Goal: Information Seeking & Learning: Understand process/instructions

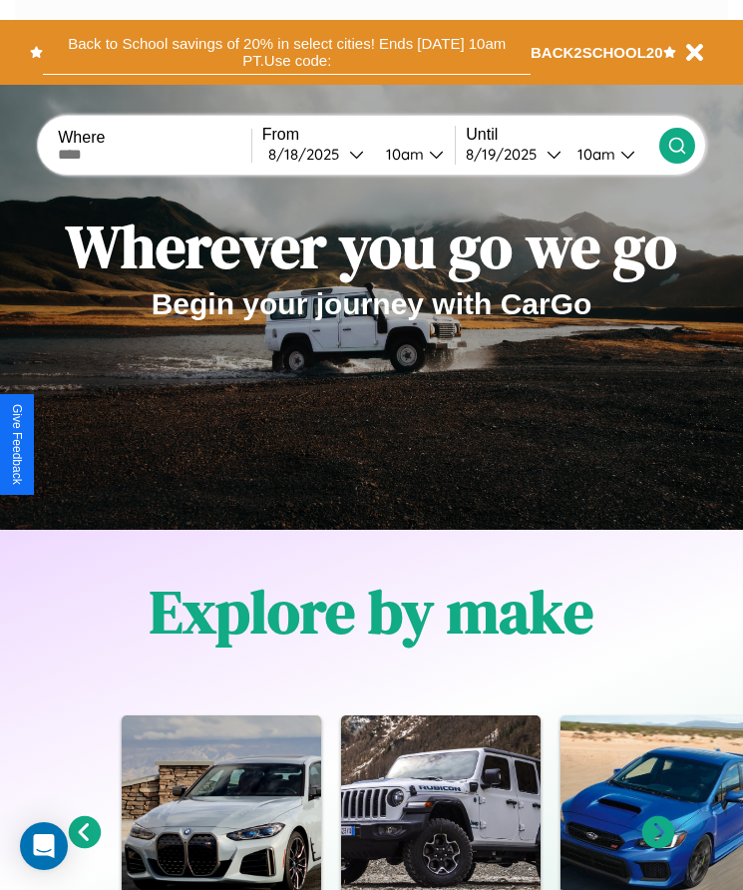
click at [286, 52] on button "Back to School savings of 20% in select cities! Ends [DATE] 10am PT. Use code:" at bounding box center [287, 52] width 488 height 45
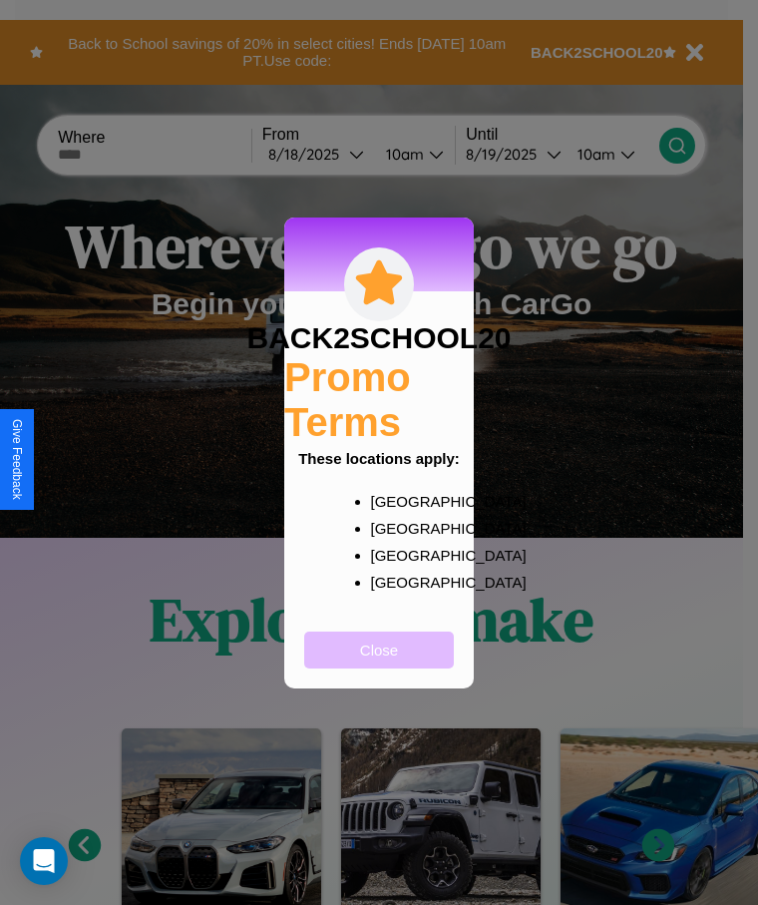
click at [379, 663] on button "Close" at bounding box center [379, 650] width 150 height 37
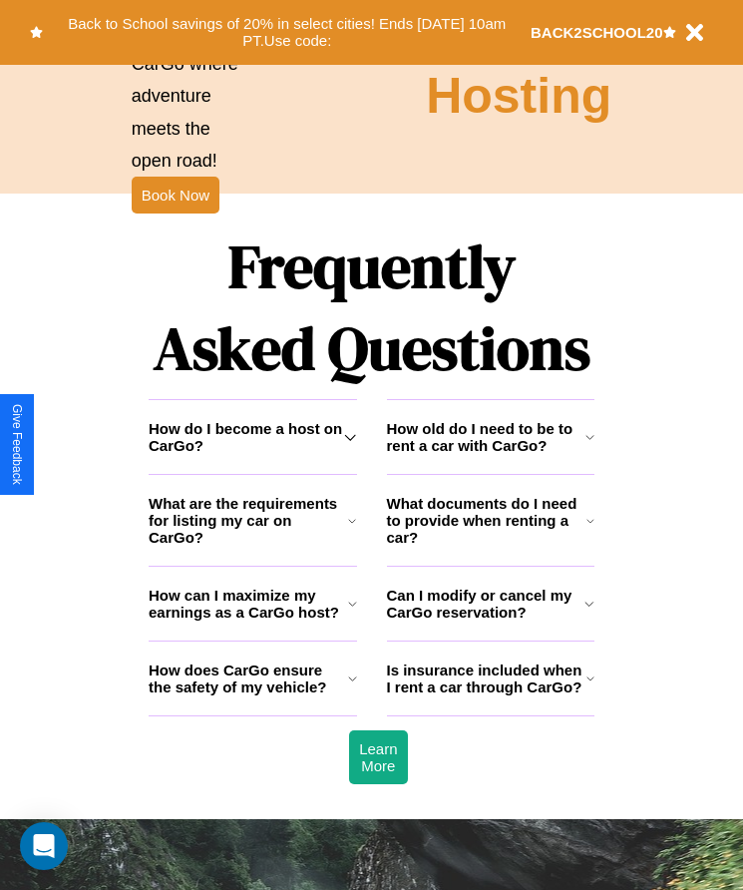
scroll to position [2602, 0]
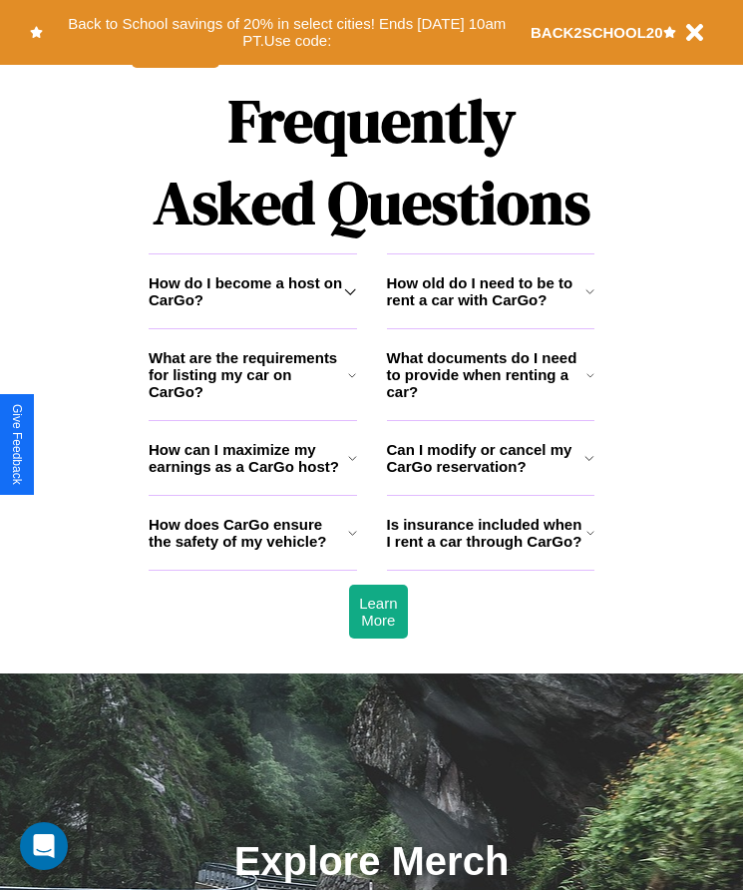
click at [252, 400] on h3 "What are the requirements for listing my car on CarGo?" at bounding box center [249, 374] width 200 height 51
click at [590, 541] on icon at bounding box center [591, 533] width 8 height 16
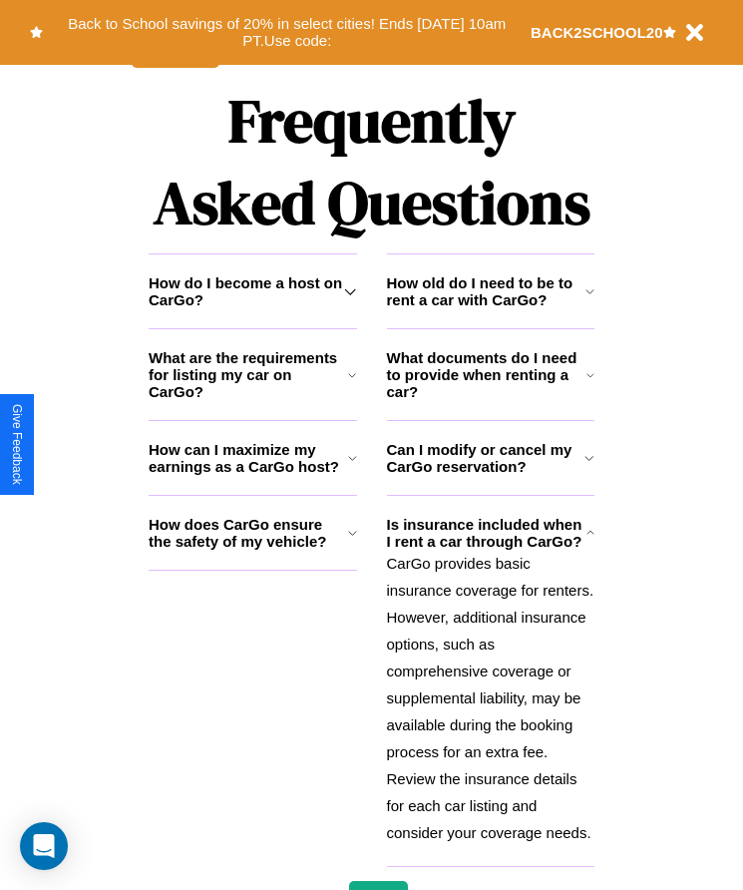
click at [252, 308] on h3 "How do I become a host on CarGo?" at bounding box center [247, 291] width 196 height 34
click at [490, 308] on h3 "How old do I need to be to rent a car with CarGo?" at bounding box center [486, 291] width 199 height 34
click at [490, 475] on h3 "Can I modify or cancel my CarGo reservation?" at bounding box center [486, 458] width 199 height 34
click at [252, 308] on h3 "How do I become a host on CarGo?" at bounding box center [247, 291] width 196 height 34
click at [350, 299] on icon at bounding box center [350, 291] width 12 height 16
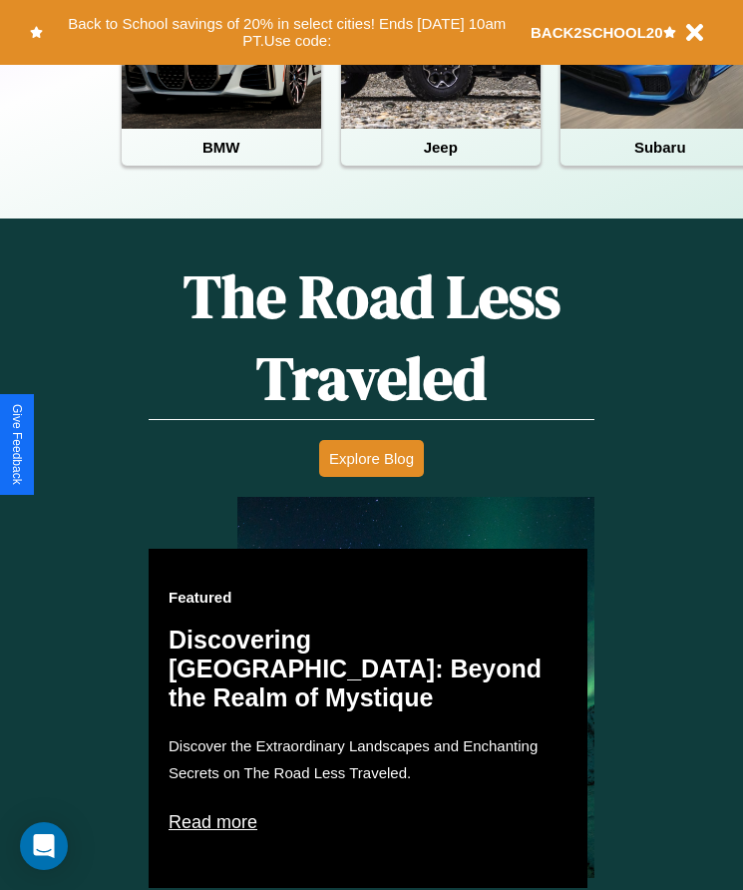
scroll to position [333, 0]
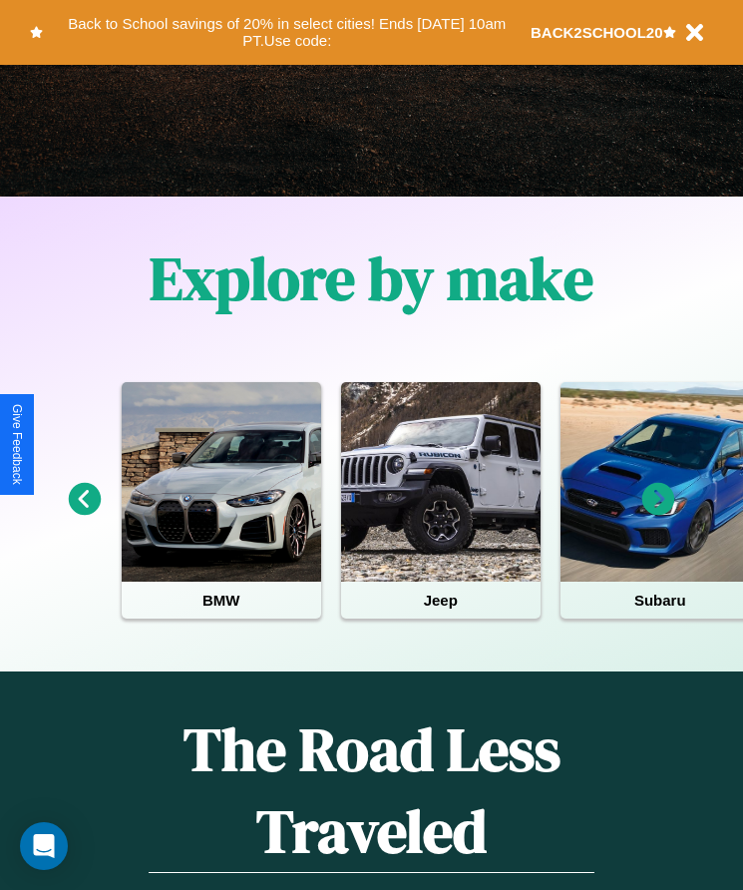
click at [659, 513] on icon at bounding box center [659, 499] width 33 height 33
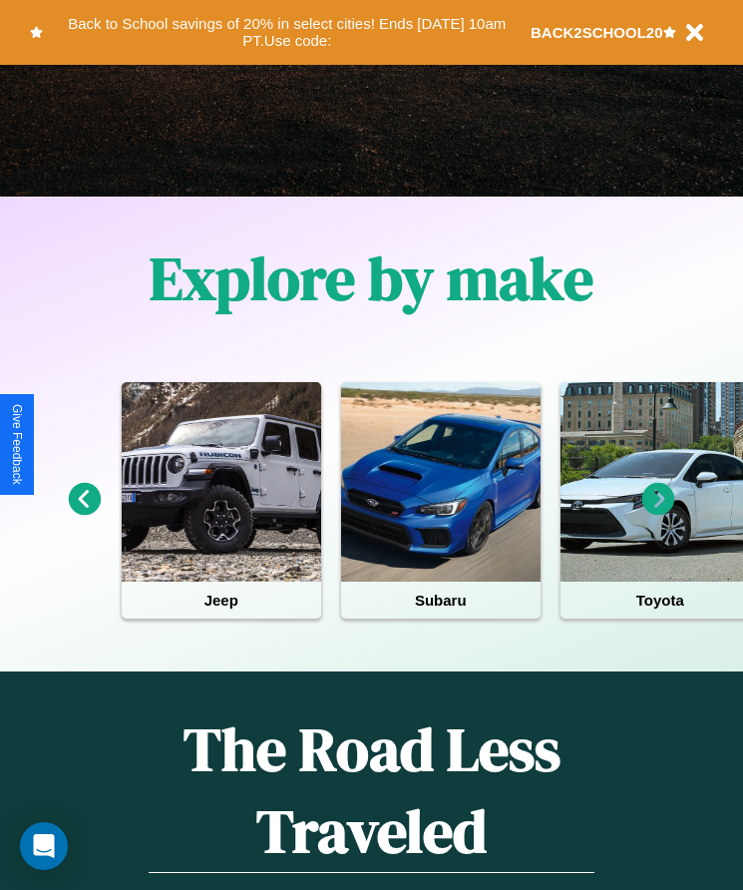
click at [659, 513] on icon at bounding box center [659, 499] width 33 height 33
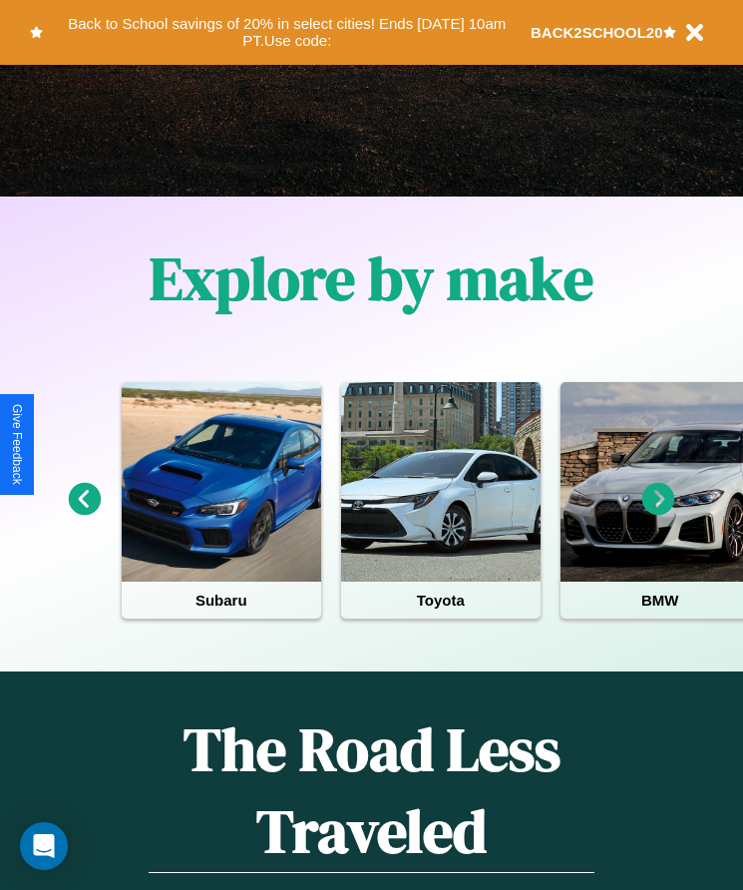
click at [84, 513] on icon at bounding box center [85, 499] width 33 height 33
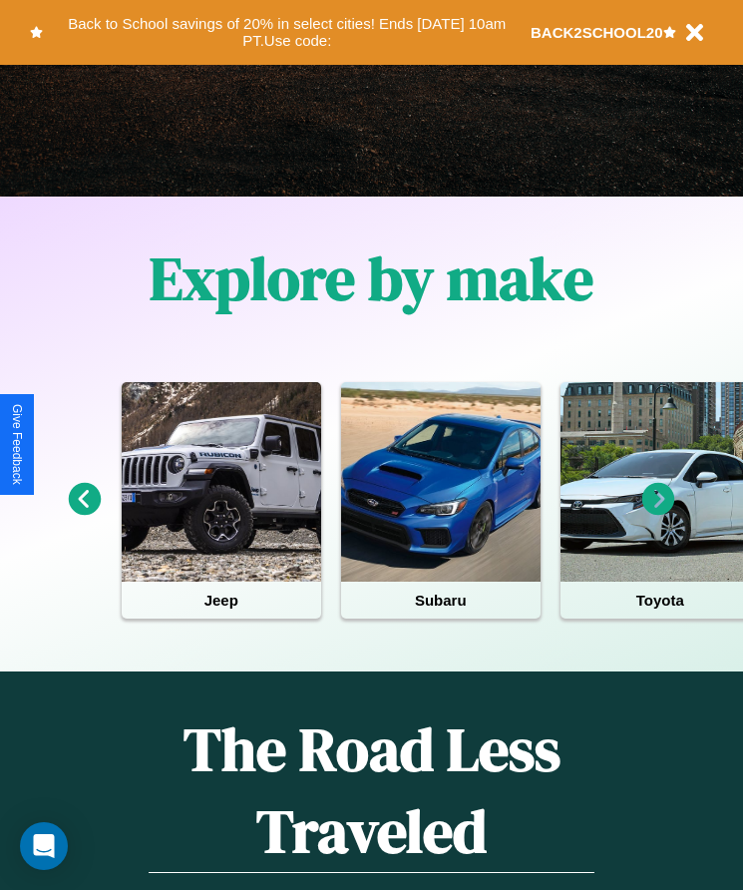
click at [659, 513] on icon at bounding box center [659, 499] width 33 height 33
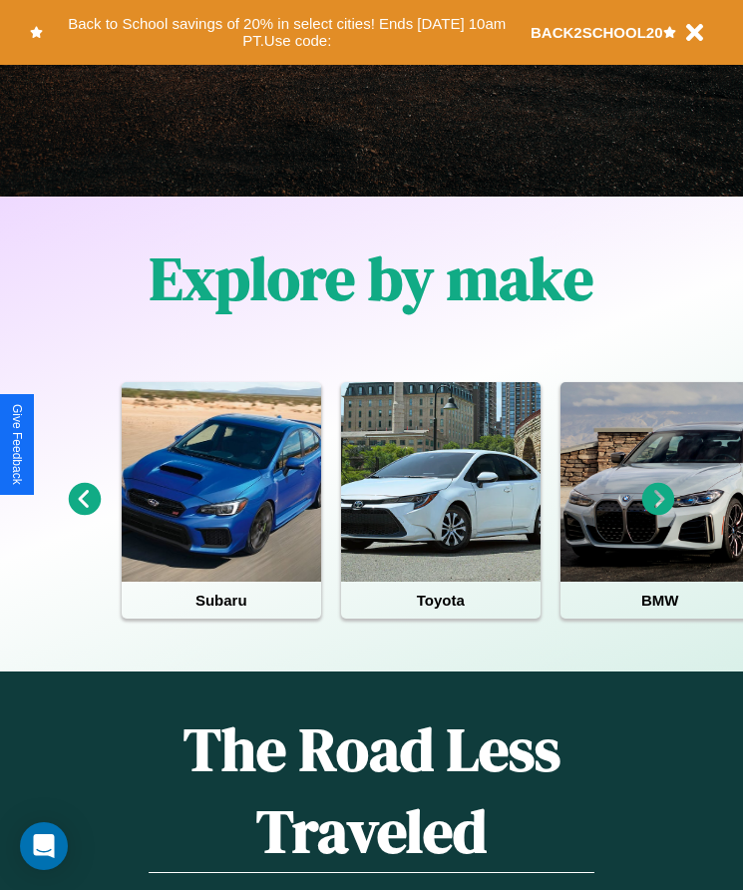
click at [659, 513] on icon at bounding box center [659, 499] width 33 height 33
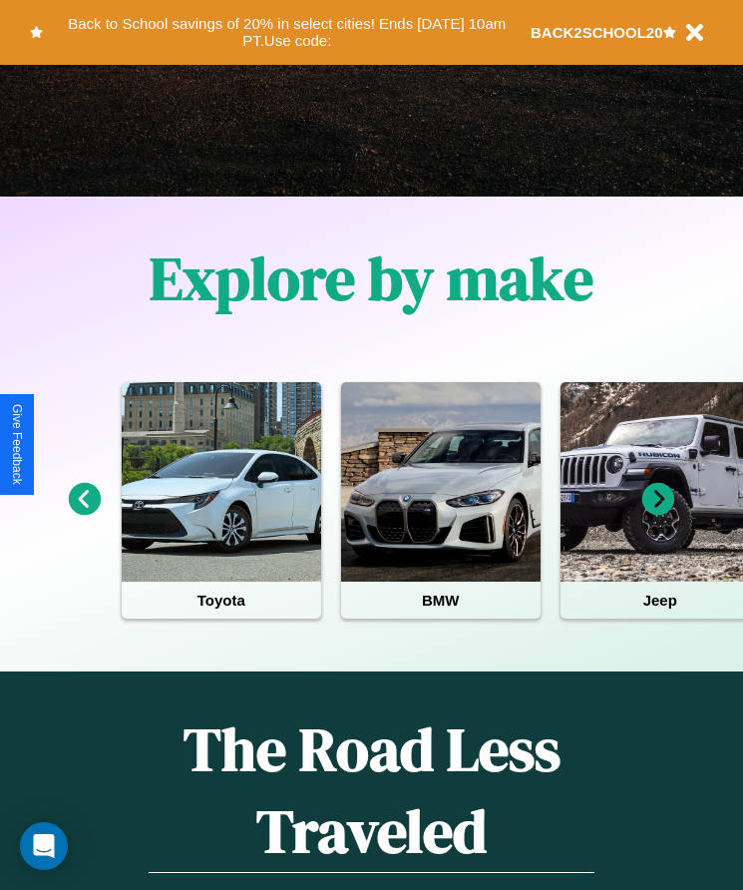
click at [659, 513] on icon at bounding box center [659, 499] width 33 height 33
